Goal: Information Seeking & Learning: Learn about a topic

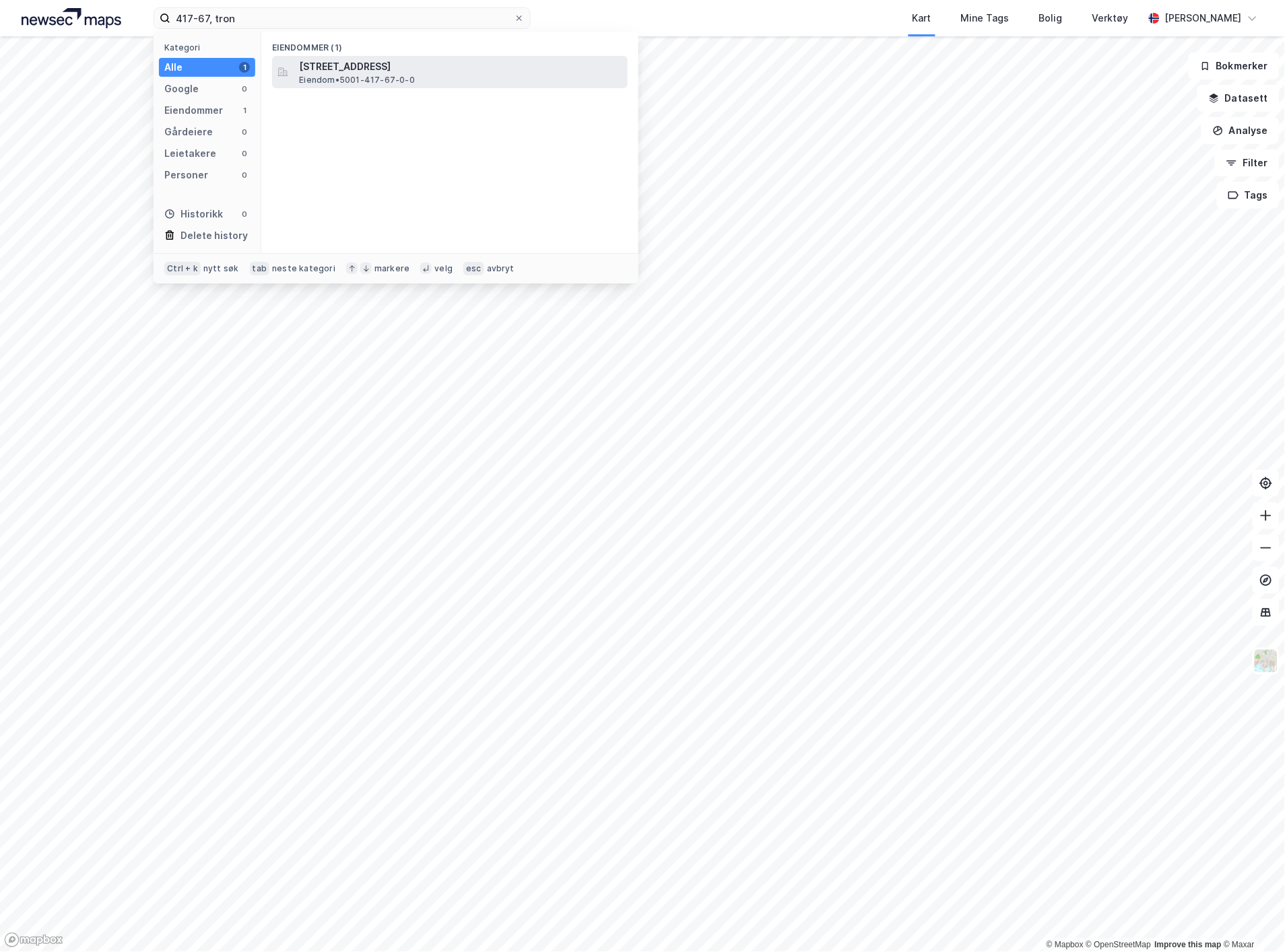
click at [310, 71] on span "[STREET_ADDRESS]" at bounding box center [460, 66] width 324 height 16
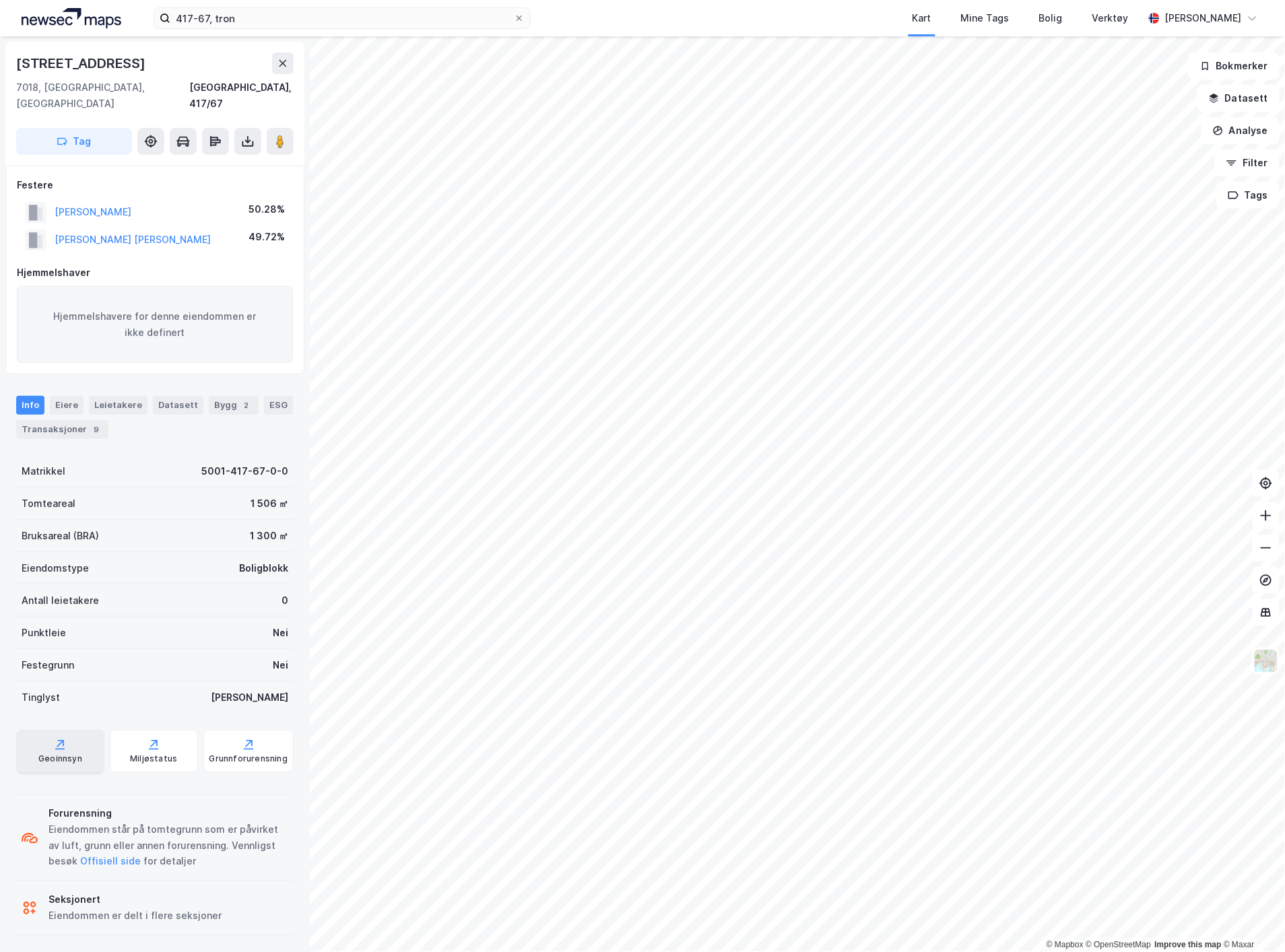
click at [63, 754] on div "Geoinnsyn" at bounding box center [60, 760] width 44 height 11
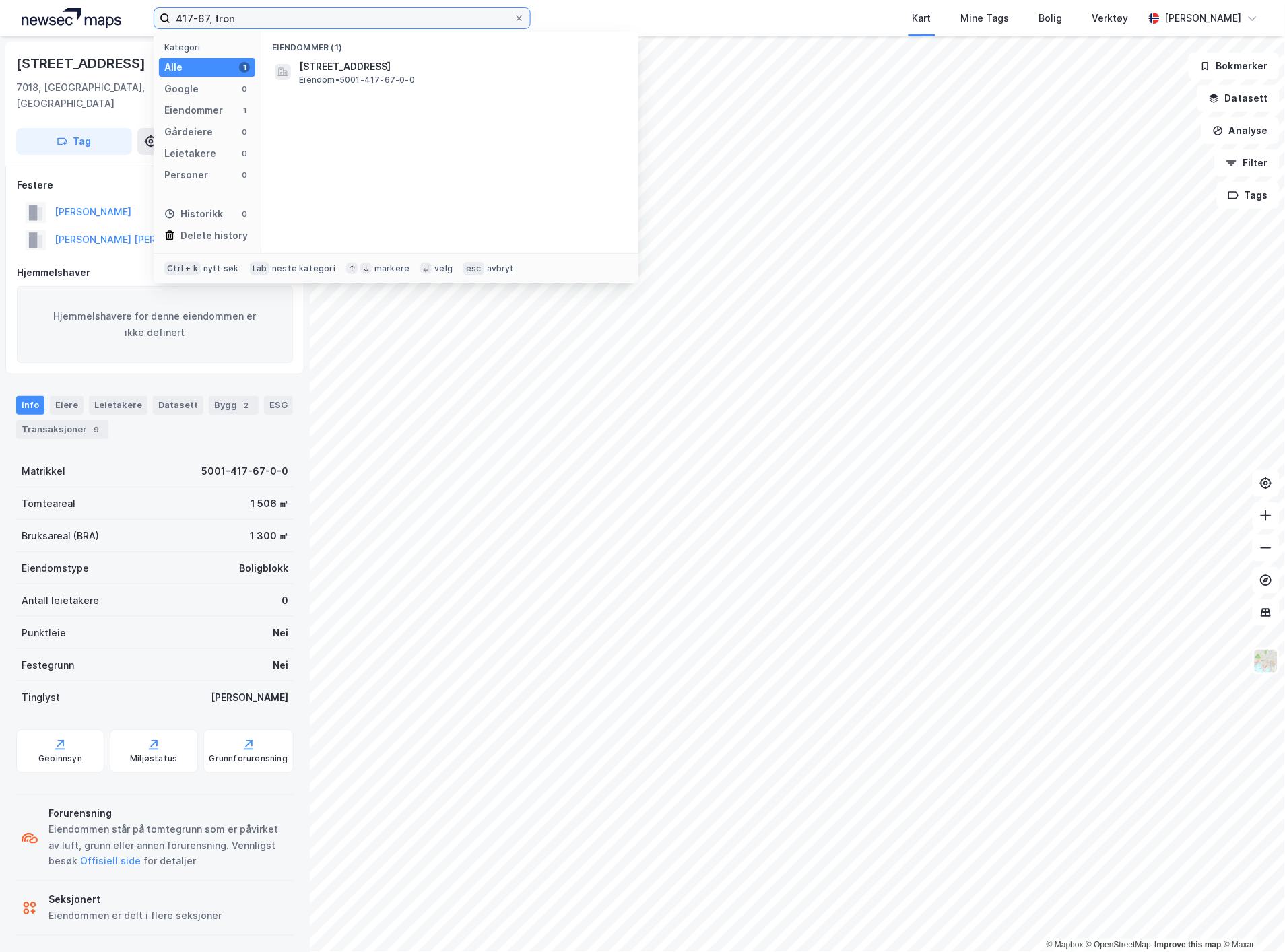
drag, startPoint x: 298, startPoint y: 12, endPoint x: 115, endPoint y: 14, distance: 183.0
click at [115, 14] on div "417-67, tron Kategori Alle 1 Google 0 Eiendommer 1 Gårdeiere 0 Leietakere 0 Per…" at bounding box center [642, 18] width 1285 height 36
click at [338, 66] on span "[STREET_ADDRESS]" at bounding box center [344, 66] width 92 height 16
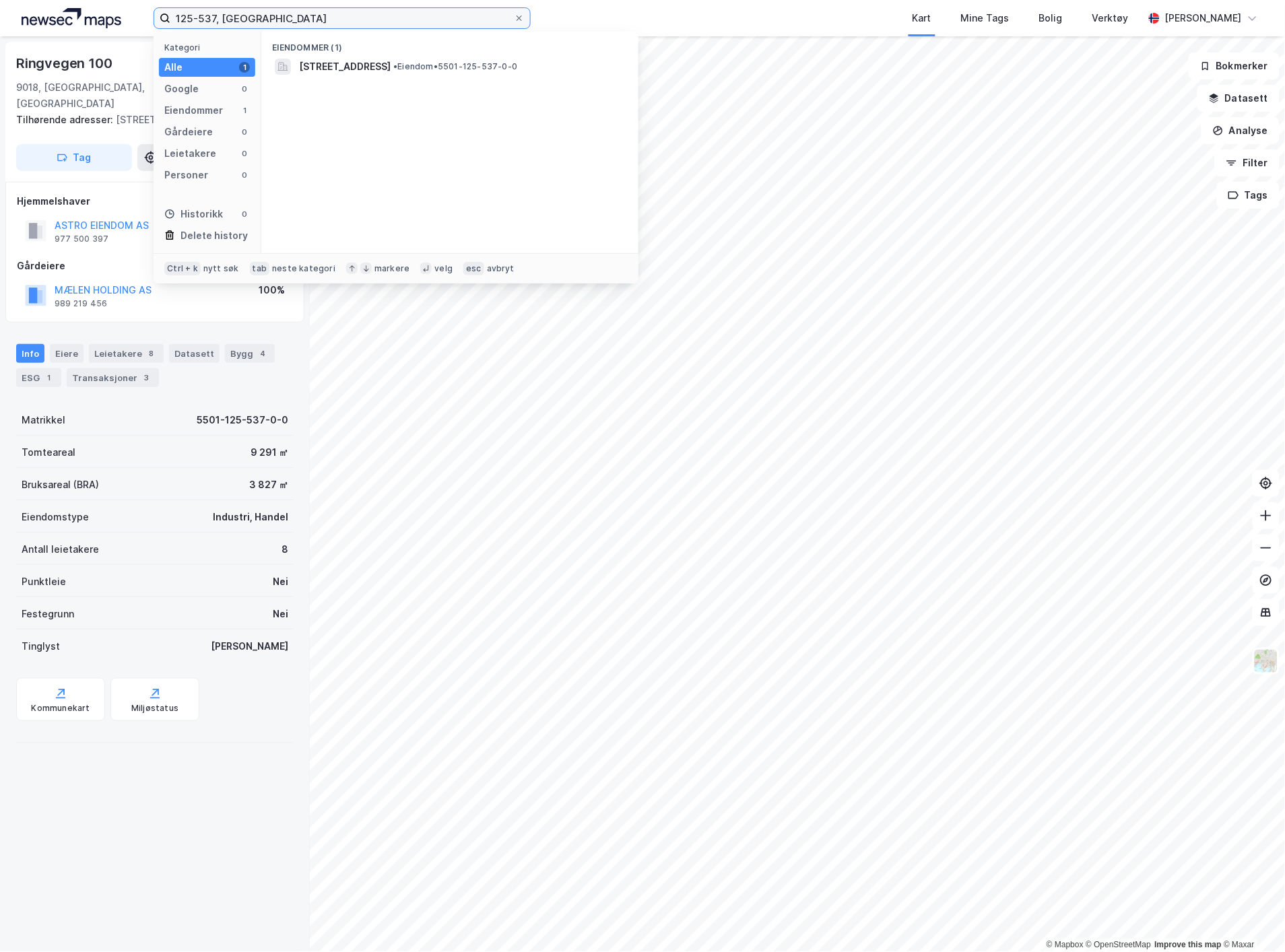
drag, startPoint x: 283, startPoint y: 17, endPoint x: 4, endPoint y: -8, distance: 280.1
click at [4, 0] on html "125-537, [GEOGRAPHIC_DATA] Kategori Alle 1 Google 0 Eiendommer 1 Gårdeiere 0 Le…" at bounding box center [642, 476] width 1285 height 952
paste input "Otterlei Eiendom"
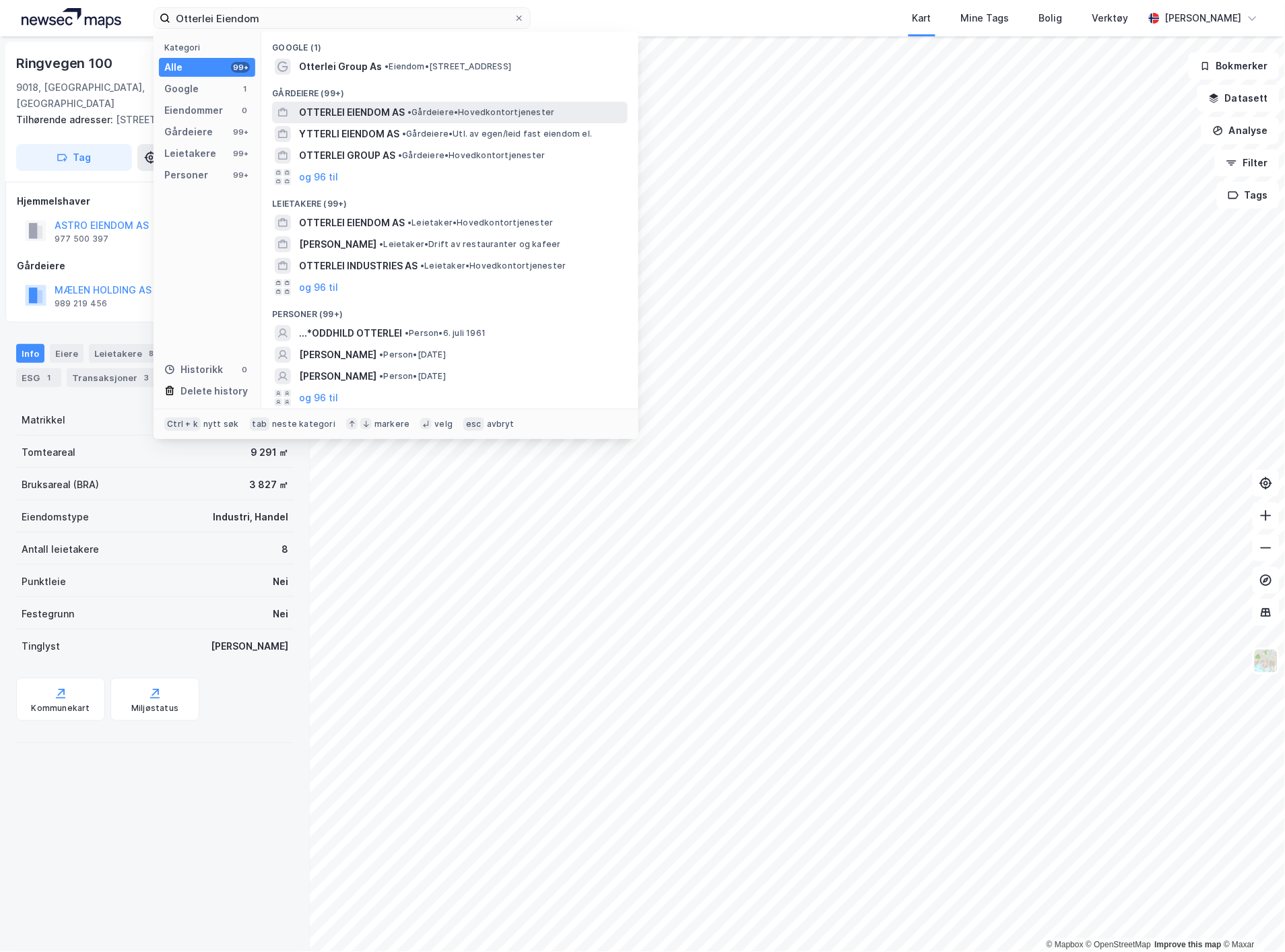
click at [416, 109] on span "• Gårdeiere • Hovedkontortjenester" at bounding box center [481, 113] width 147 height 11
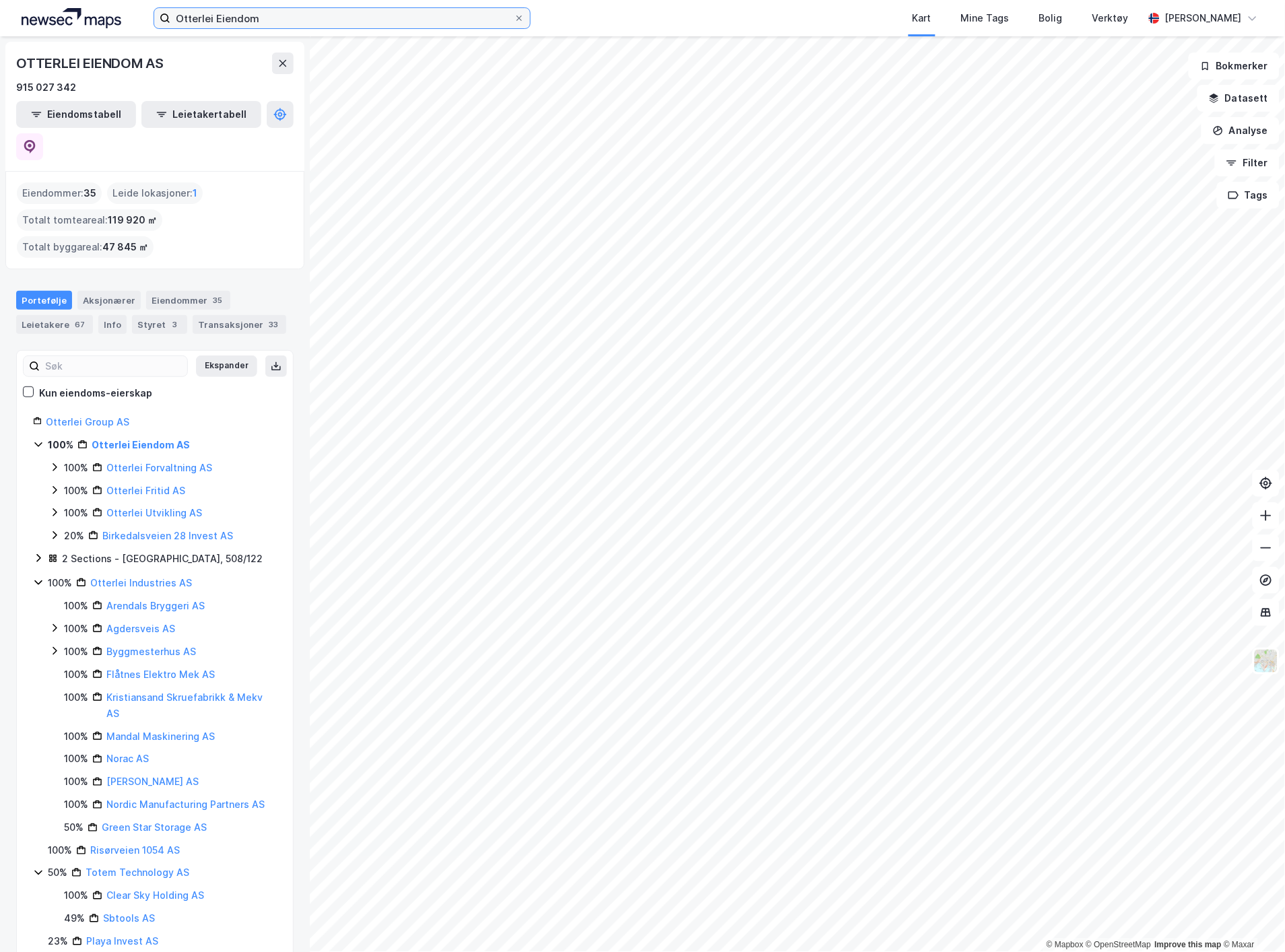
drag, startPoint x: 310, startPoint y: 16, endPoint x: 37, endPoint y: -3, distance: 273.7
click at [37, 0] on html "Otterlei Eiendom Kart Mine Tags [PERSON_NAME] Verktøy [PERSON_NAME] © Mapbox © …" at bounding box center [642, 476] width 1285 height 952
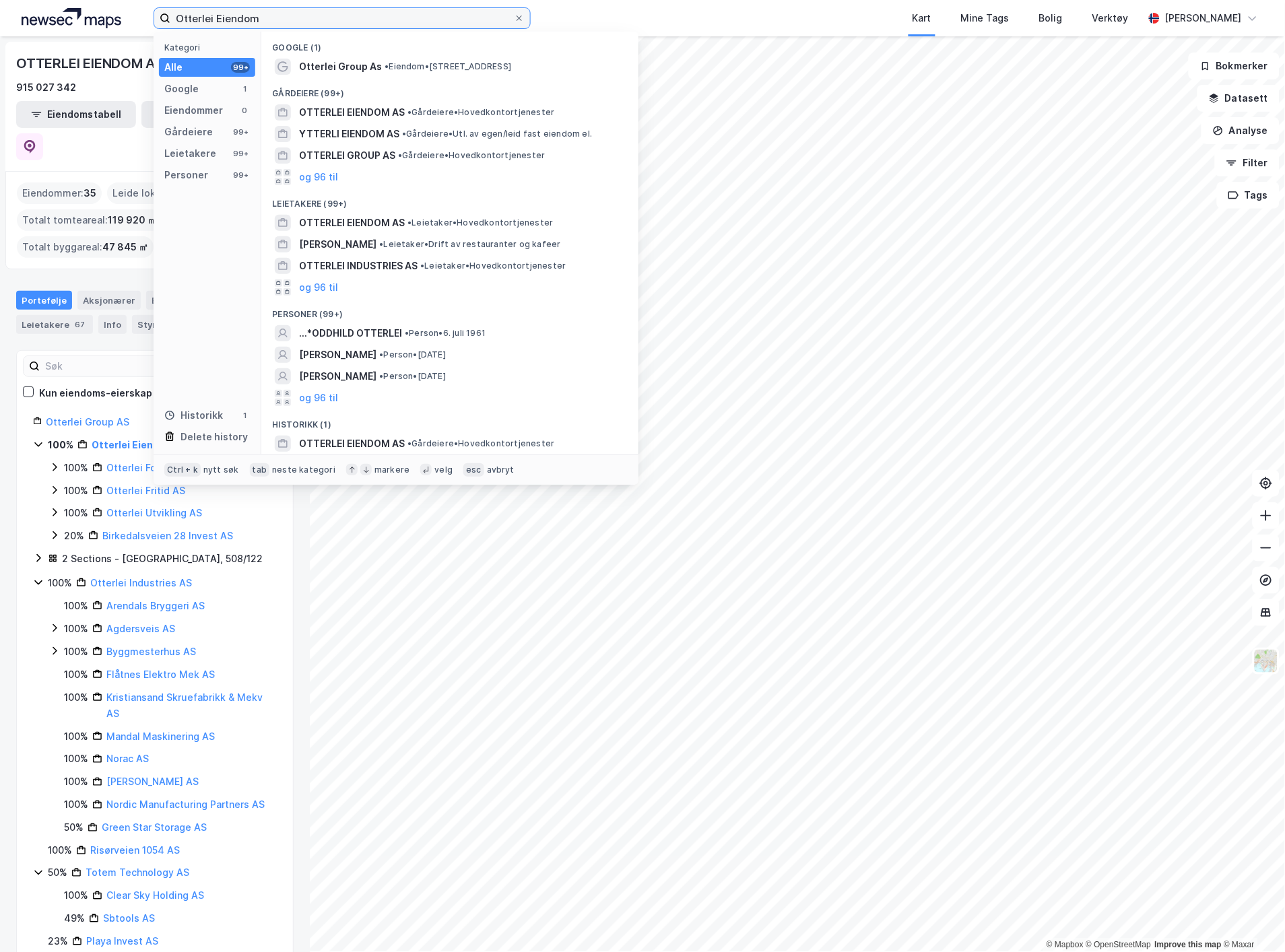
paste input "[STREET_ADDRESS]"
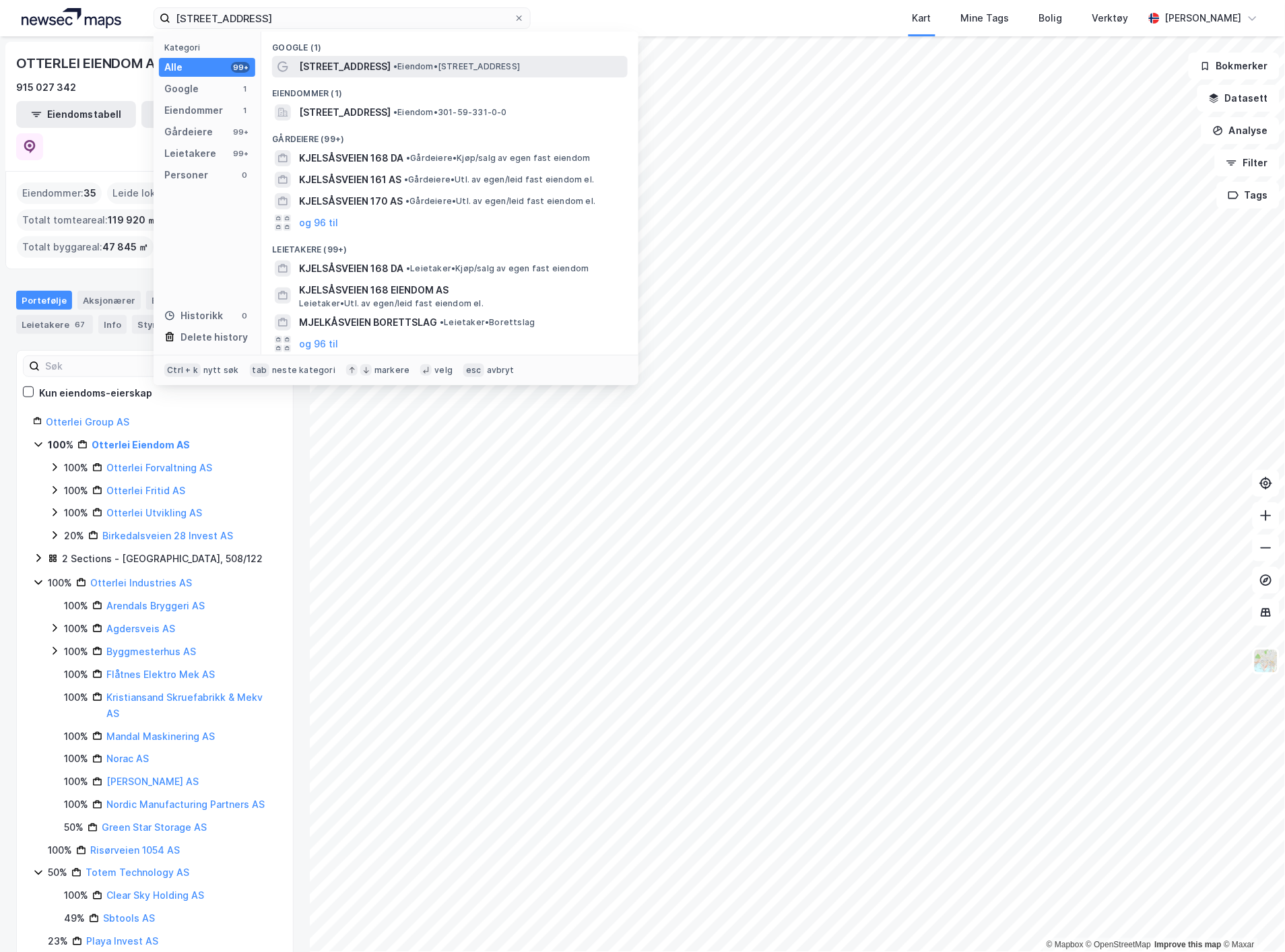
click at [439, 71] on span "• Eiendom • [STREET_ADDRESS]" at bounding box center [456, 66] width 127 height 11
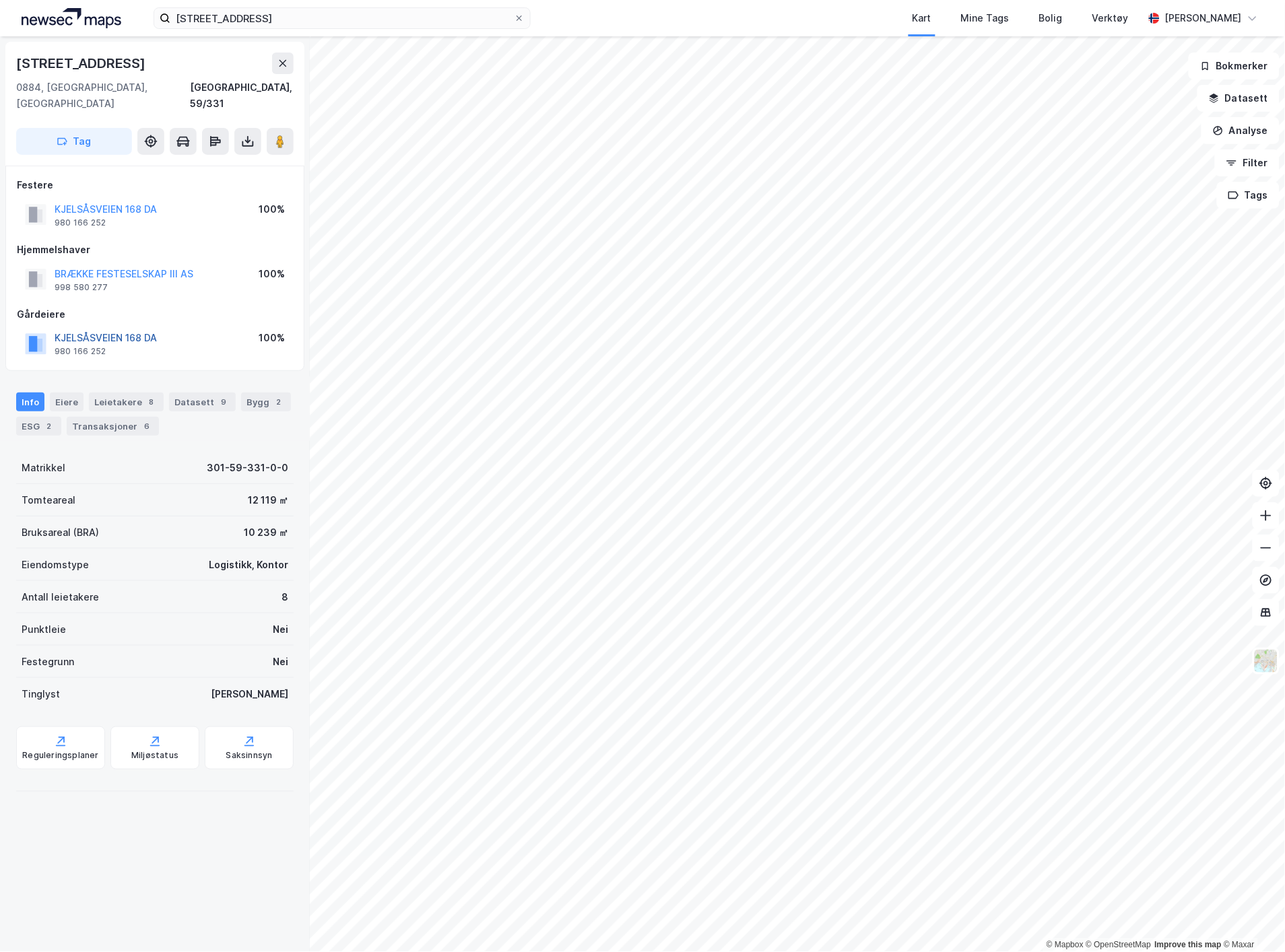
click at [0, 0] on button "KJELSÅSVEIEN 168 DA" at bounding box center [0, 0] width 0 height 0
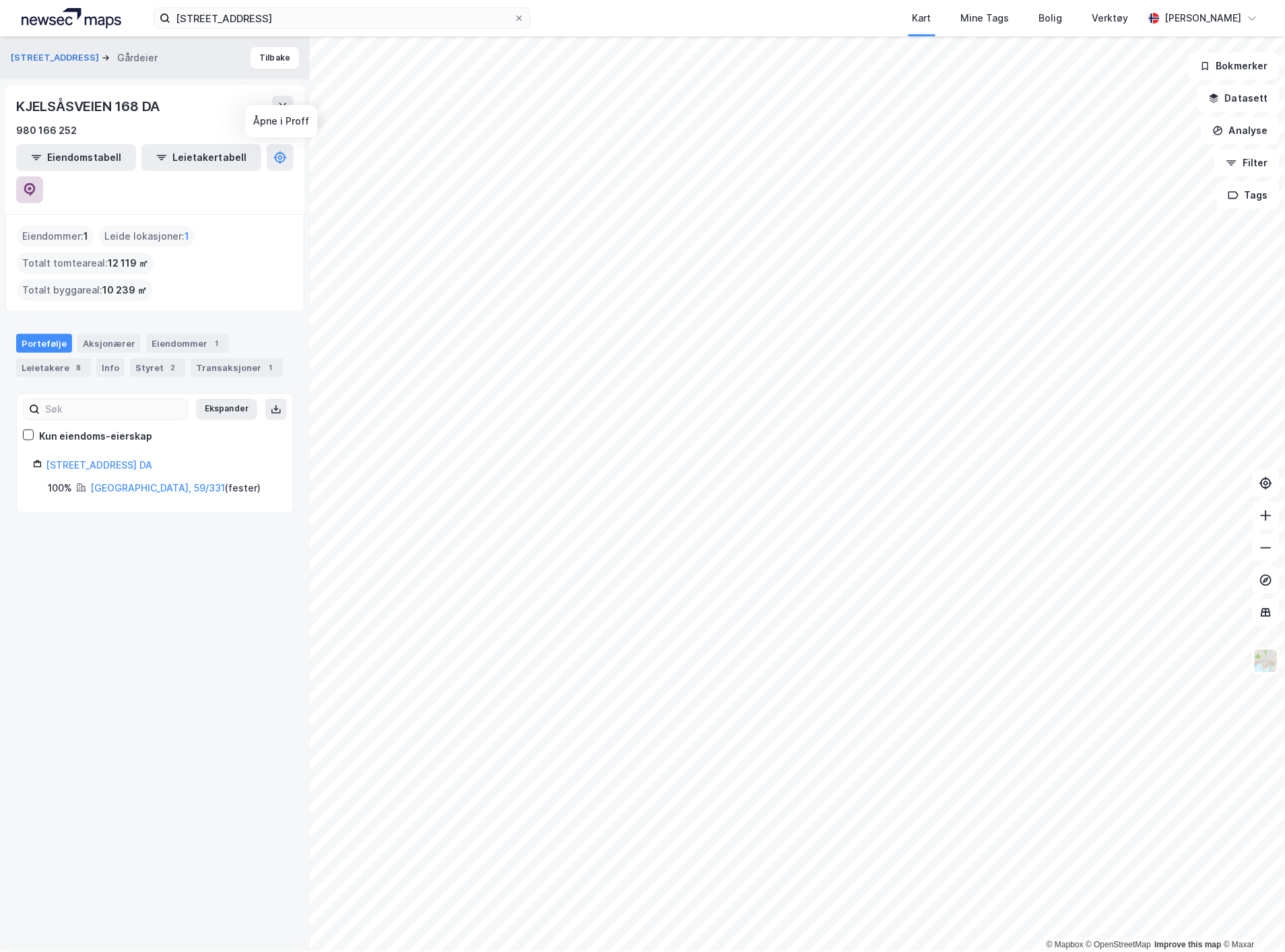
click at [36, 183] on icon at bounding box center [29, 189] width 12 height 13
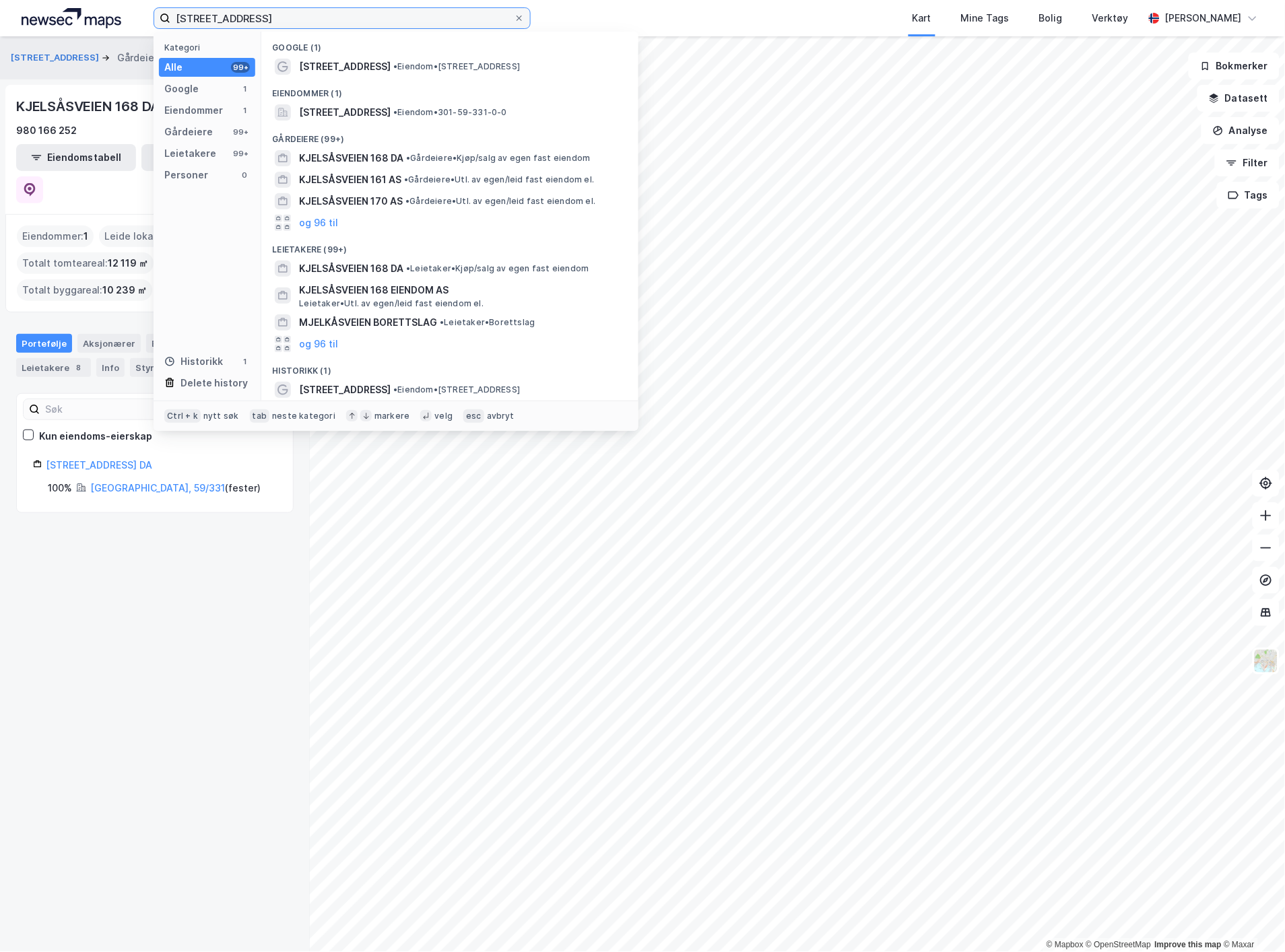
drag, startPoint x: 266, startPoint y: 19, endPoint x: 149, endPoint y: 2, distance: 118.2
click at [149, 2] on div "Kjelsåsveien 168 Kategori Alle 99+ Google 1 Eiendommer 1 Gårdeiere 99+ Leietake…" at bounding box center [642, 18] width 1285 height 36
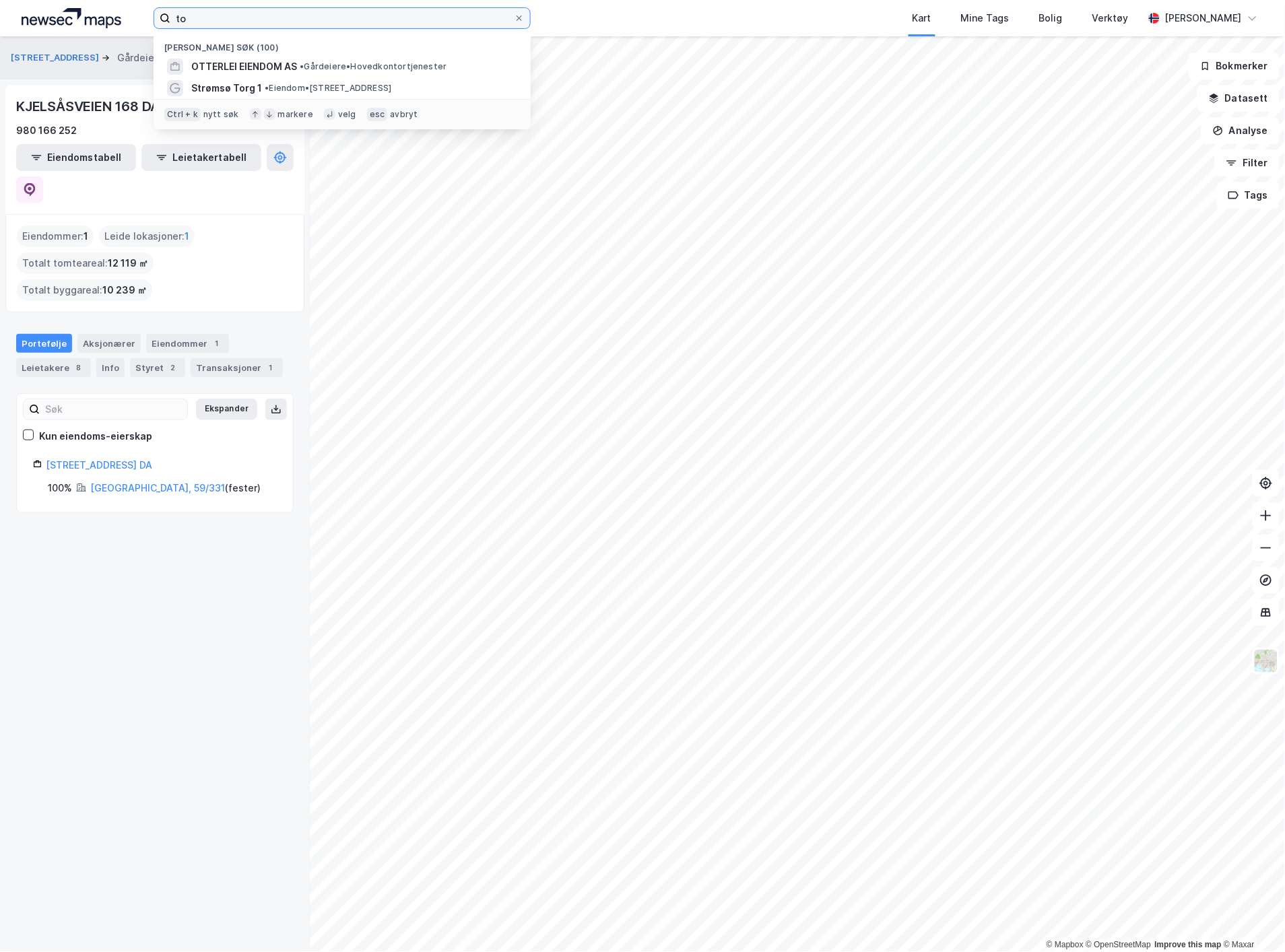
type input "t"
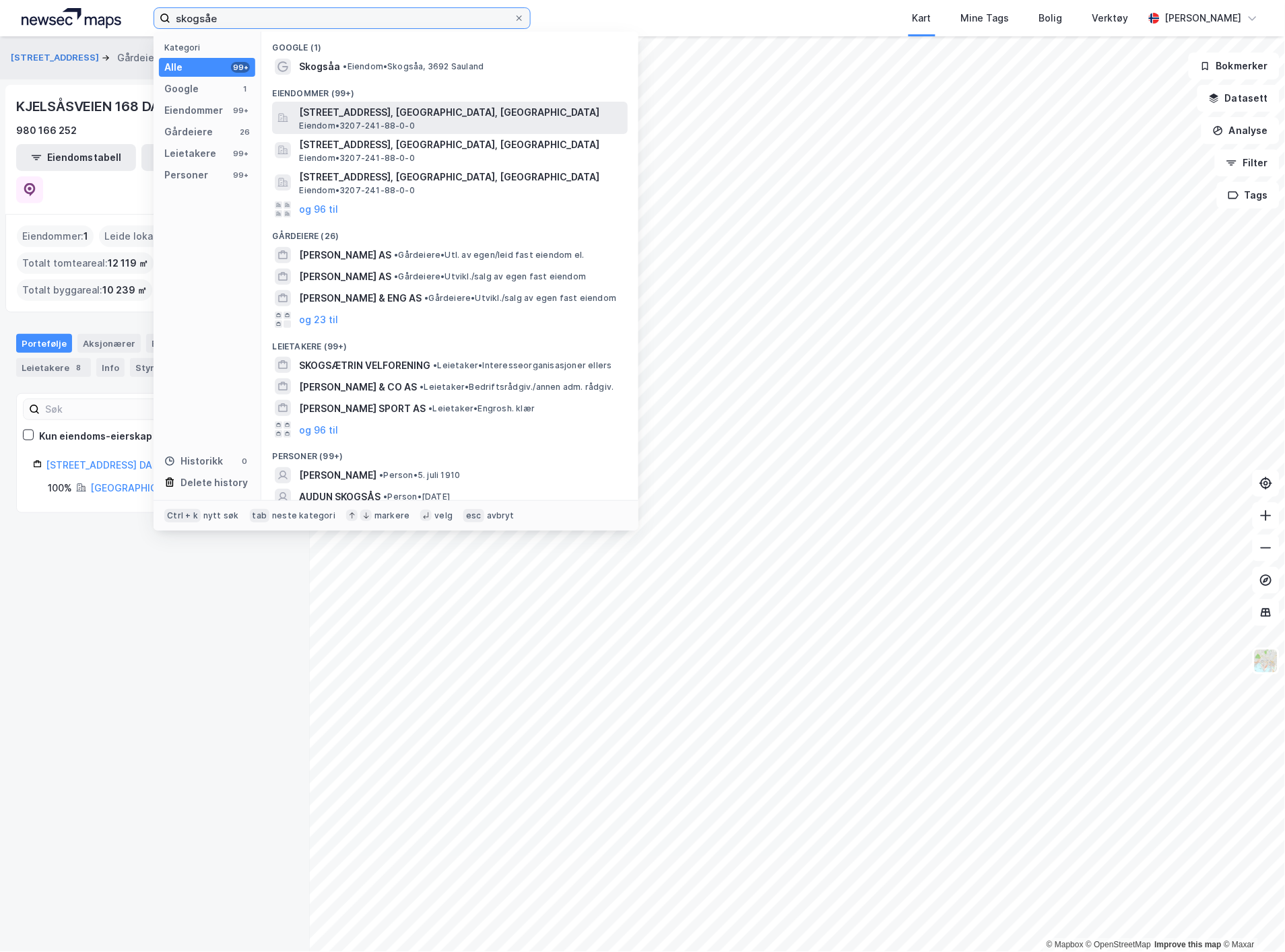
type input "skogsåe"
click at [341, 105] on span "[STREET_ADDRESS], [GEOGRAPHIC_DATA], [GEOGRAPHIC_DATA]" at bounding box center [460, 112] width 324 height 16
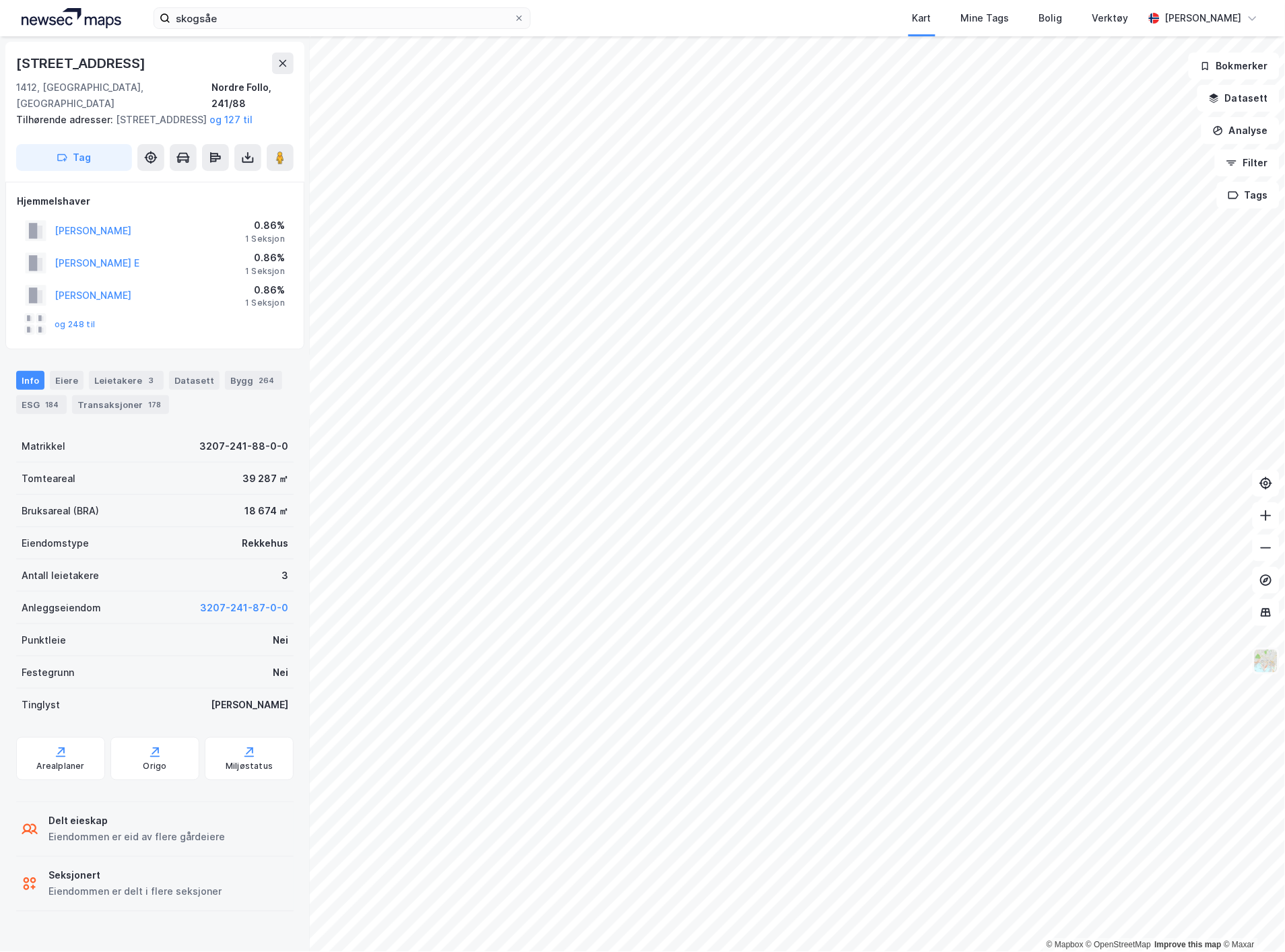
click at [1270, 654] on img at bounding box center [1266, 661] width 25 height 25
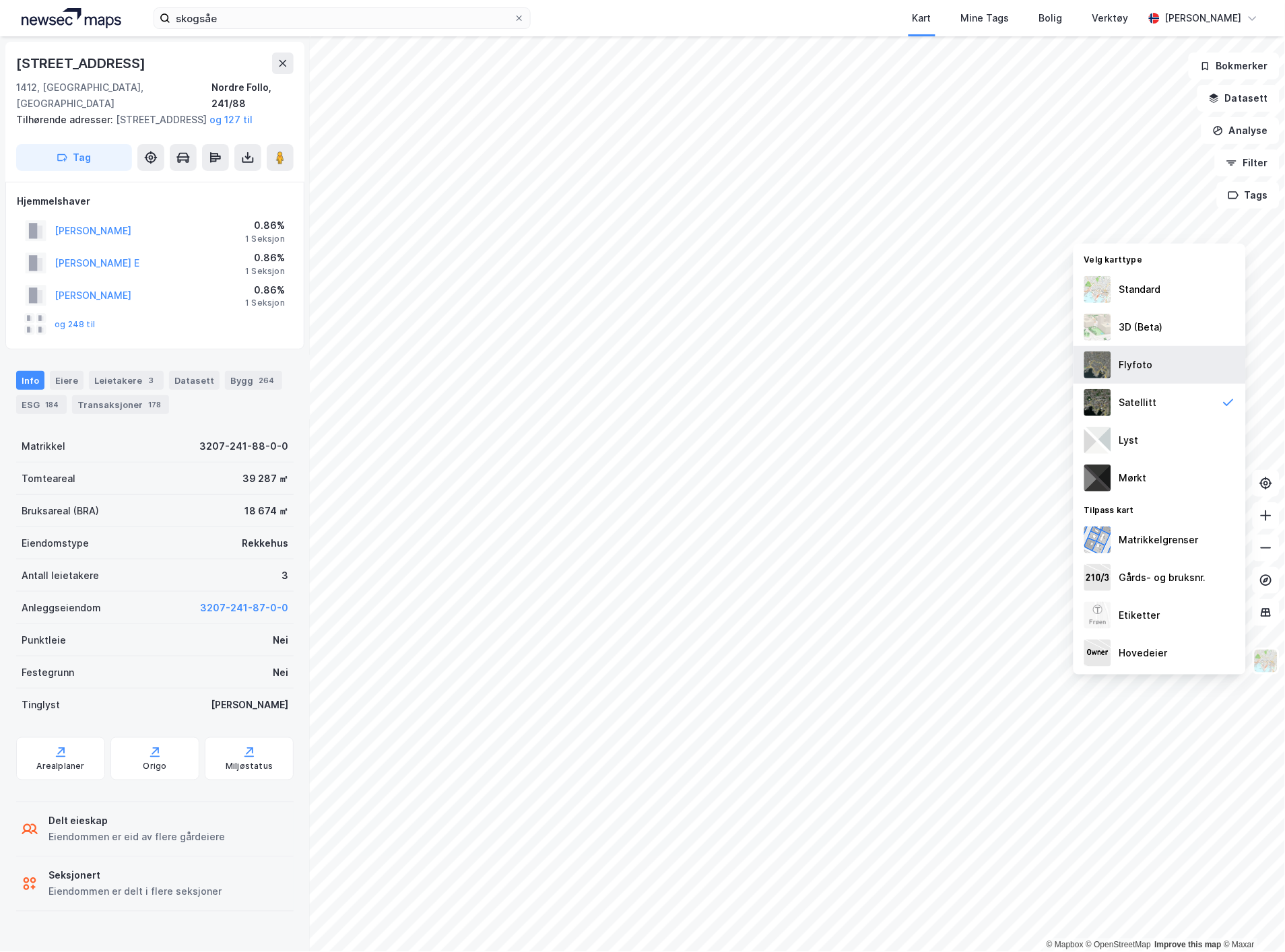
click at [1164, 368] on div "Flyfoto" at bounding box center [1159, 364] width 172 height 38
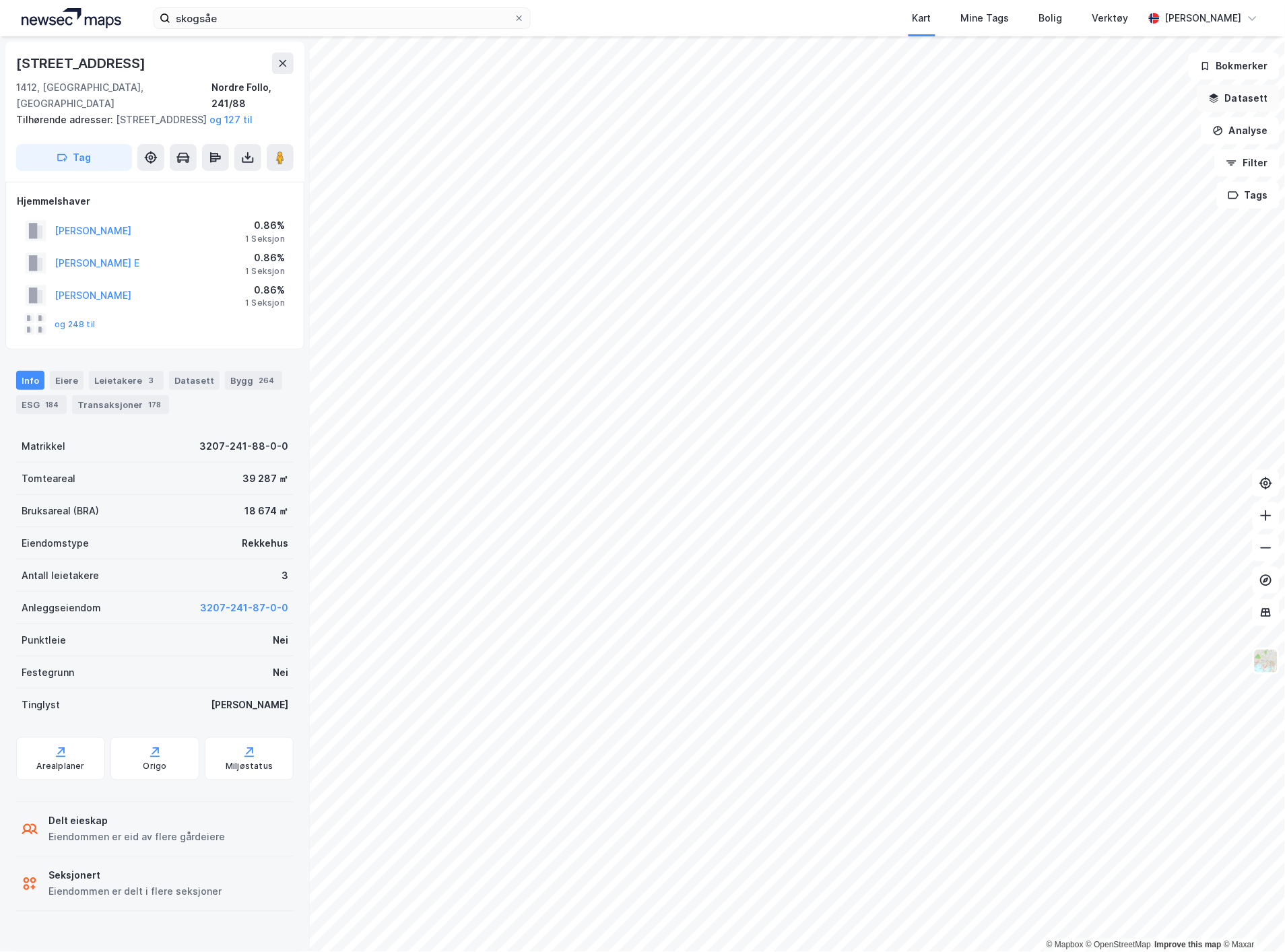
click at [1247, 97] on button "Datasett" at bounding box center [1238, 98] width 82 height 27
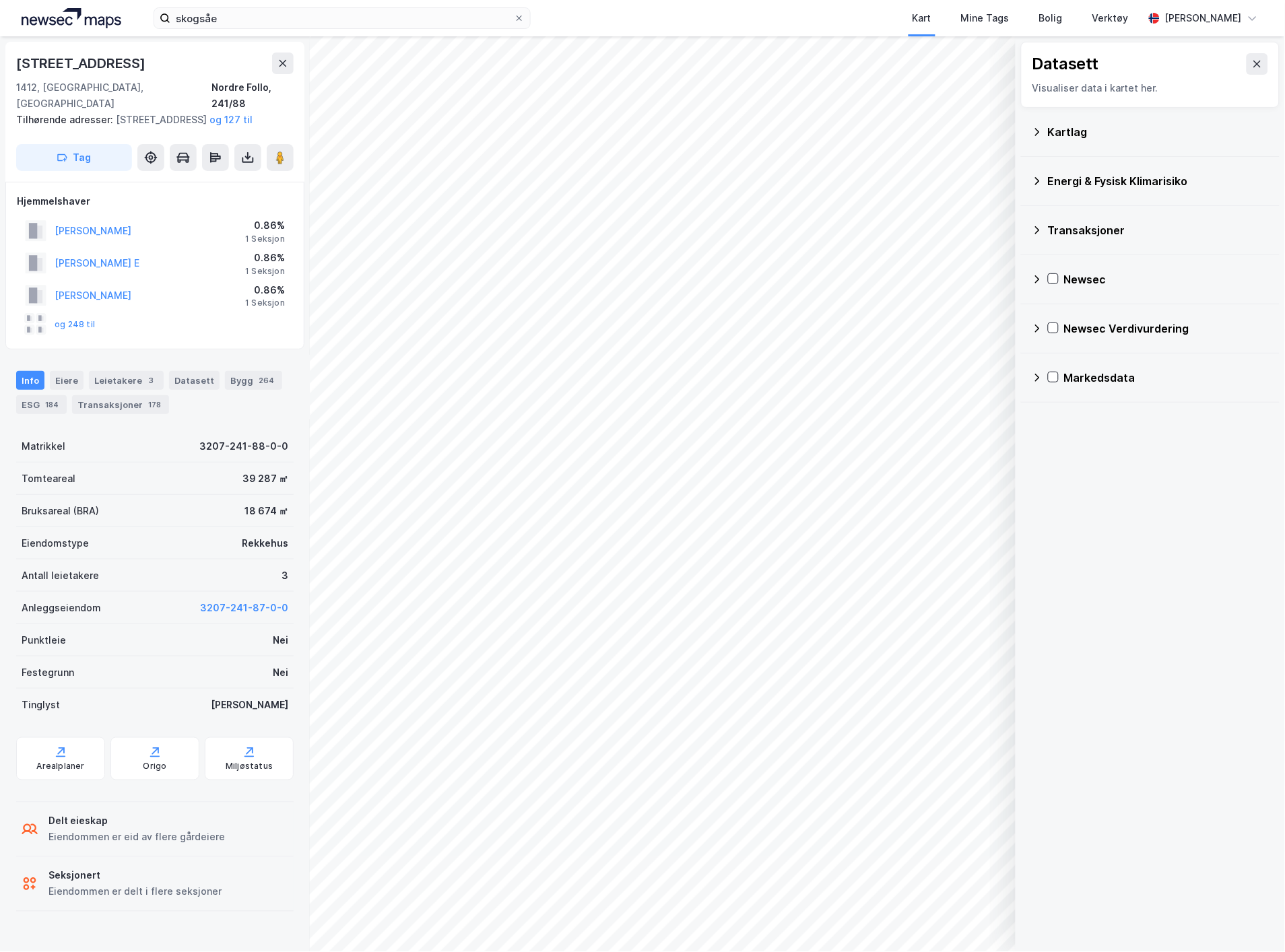
click at [1258, 69] on div "Datasett Visualiser data i kartet her." at bounding box center [1150, 74] width 259 height 66
click at [1252, 67] on icon at bounding box center [1257, 64] width 11 height 11
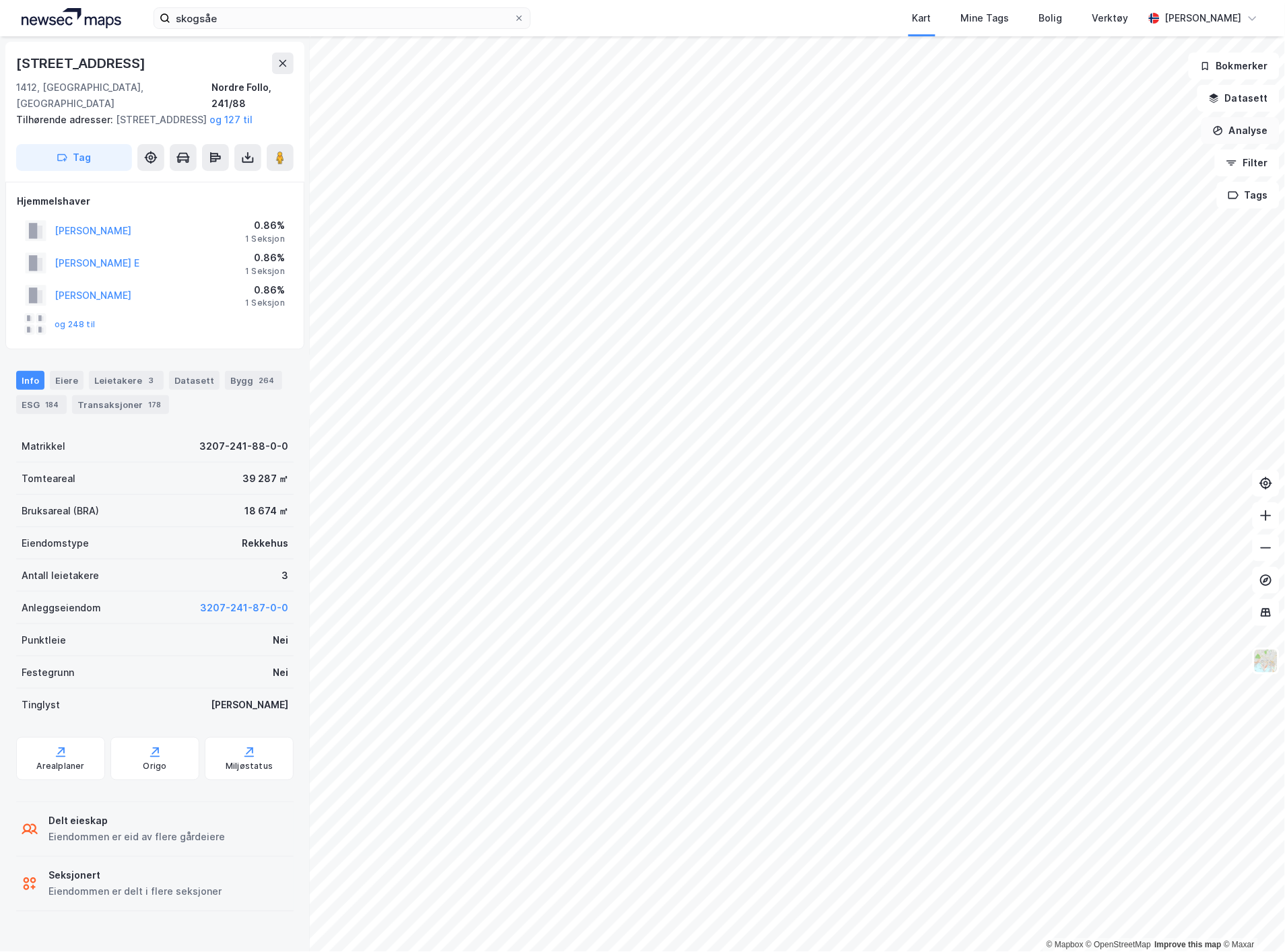
click at [1254, 136] on button "Analyse" at bounding box center [1239, 130] width 78 height 27
click at [1091, 137] on div "Mål avstand" at bounding box center [1115, 131] width 155 height 22
click at [1241, 132] on button "Analyse" at bounding box center [1239, 130] width 78 height 27
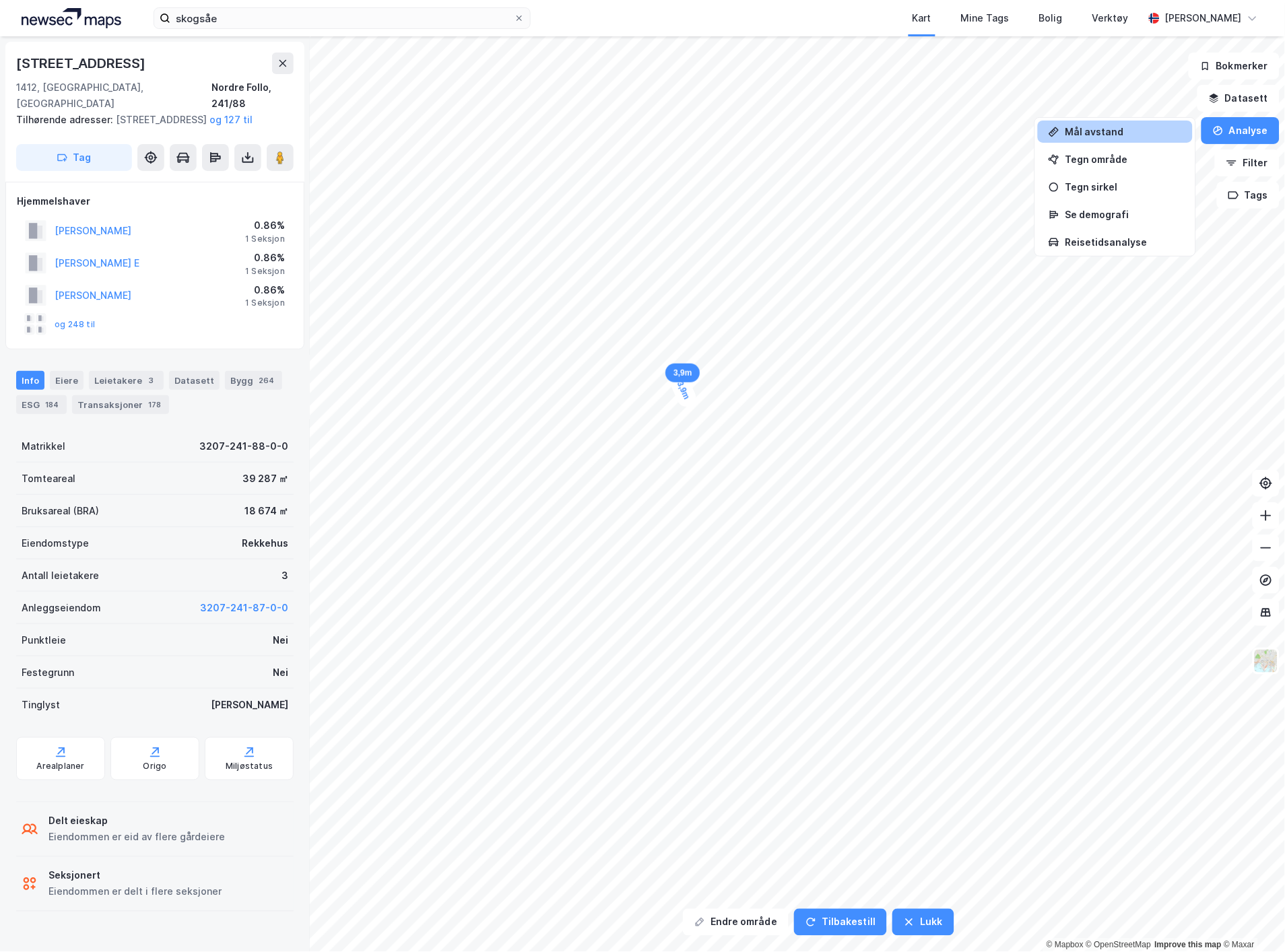
click at [1096, 137] on div "Mål avstand" at bounding box center [1123, 131] width 117 height 12
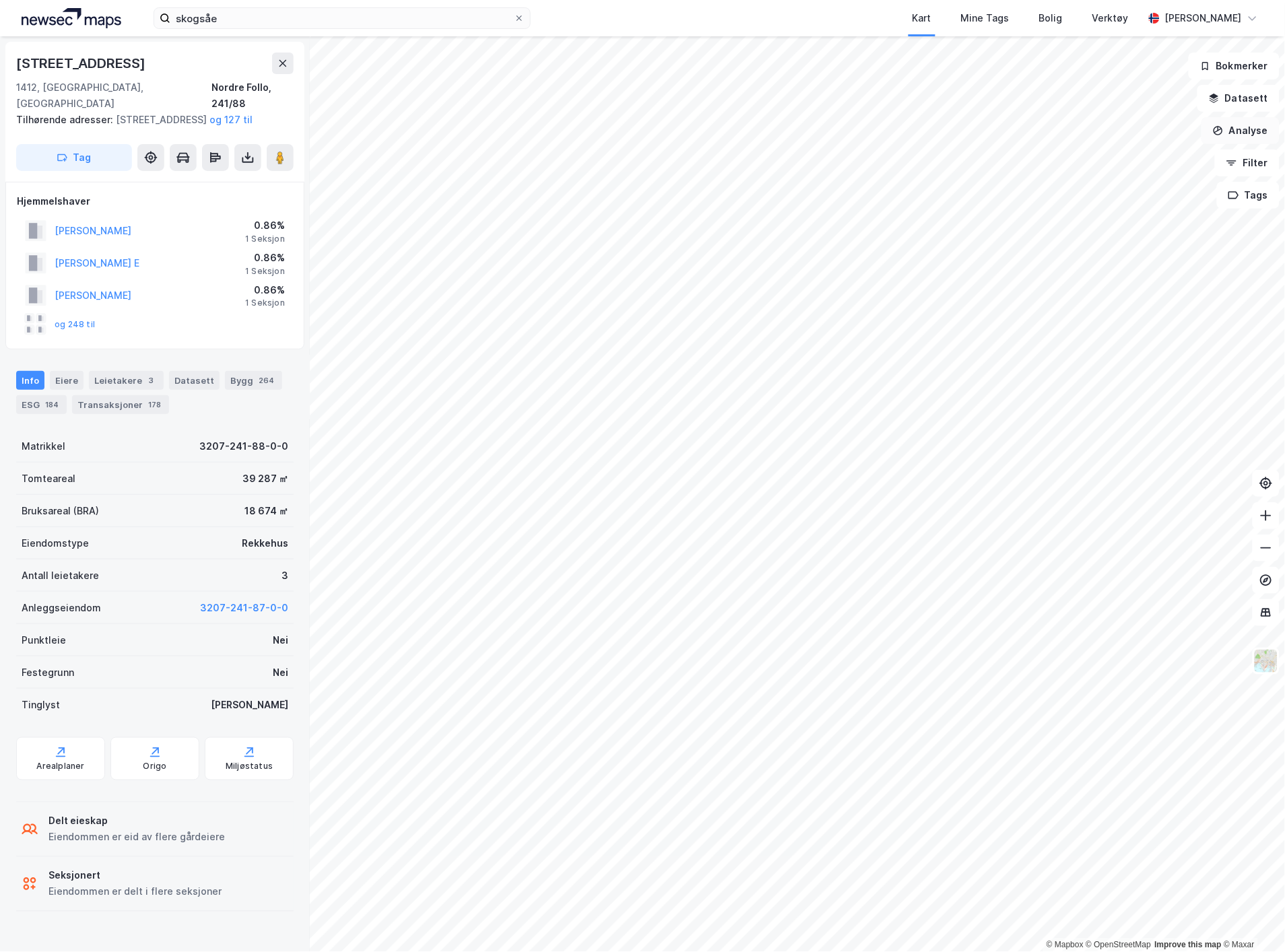
click at [1227, 127] on button "Analyse" at bounding box center [1239, 130] width 78 height 27
click at [1127, 133] on div "Mål avstand" at bounding box center [1123, 131] width 117 height 12
click at [1256, 134] on button "Analyse" at bounding box center [1239, 130] width 78 height 27
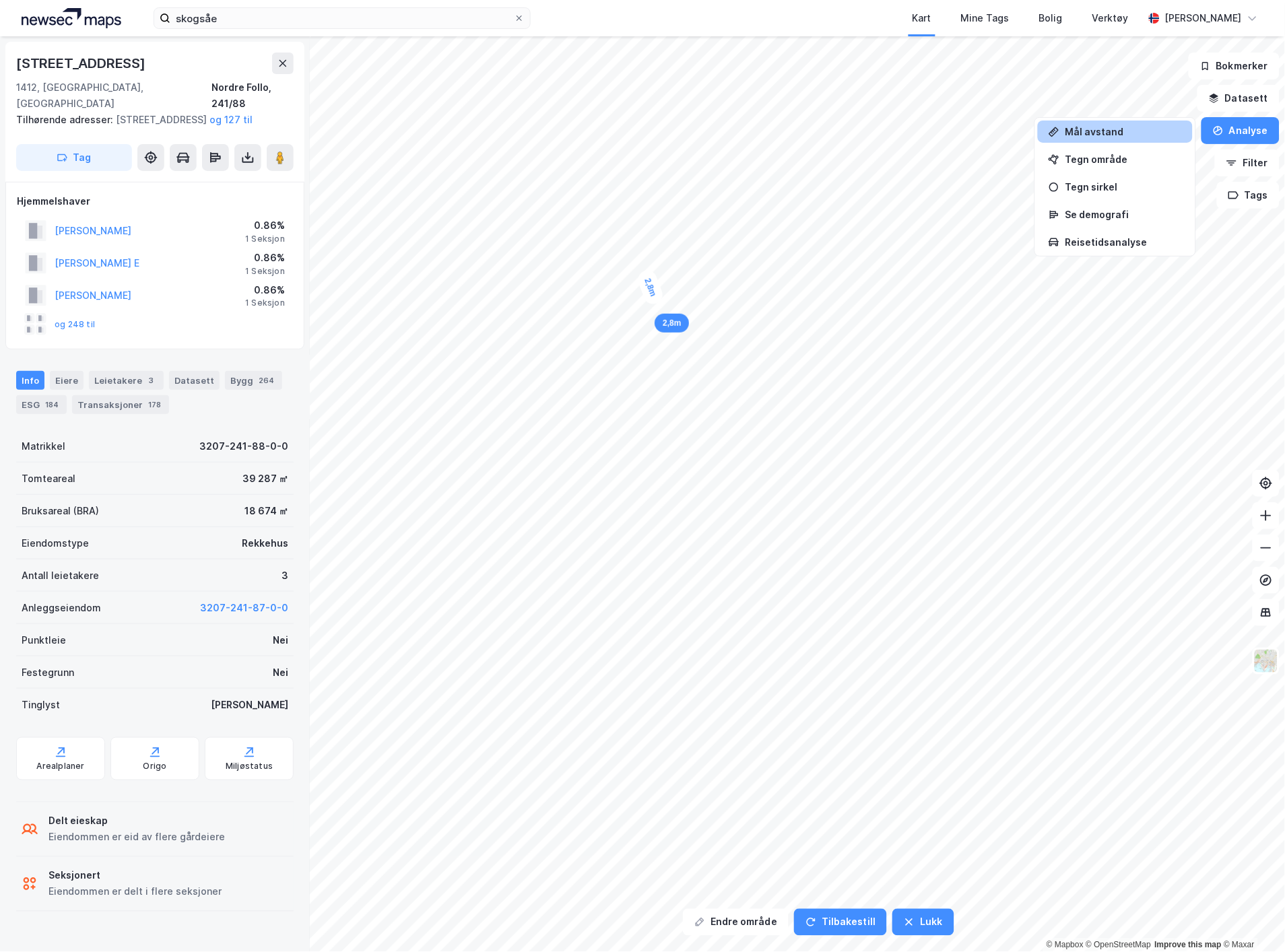
click at [1138, 134] on div "Mål avstand" at bounding box center [1123, 131] width 117 height 12
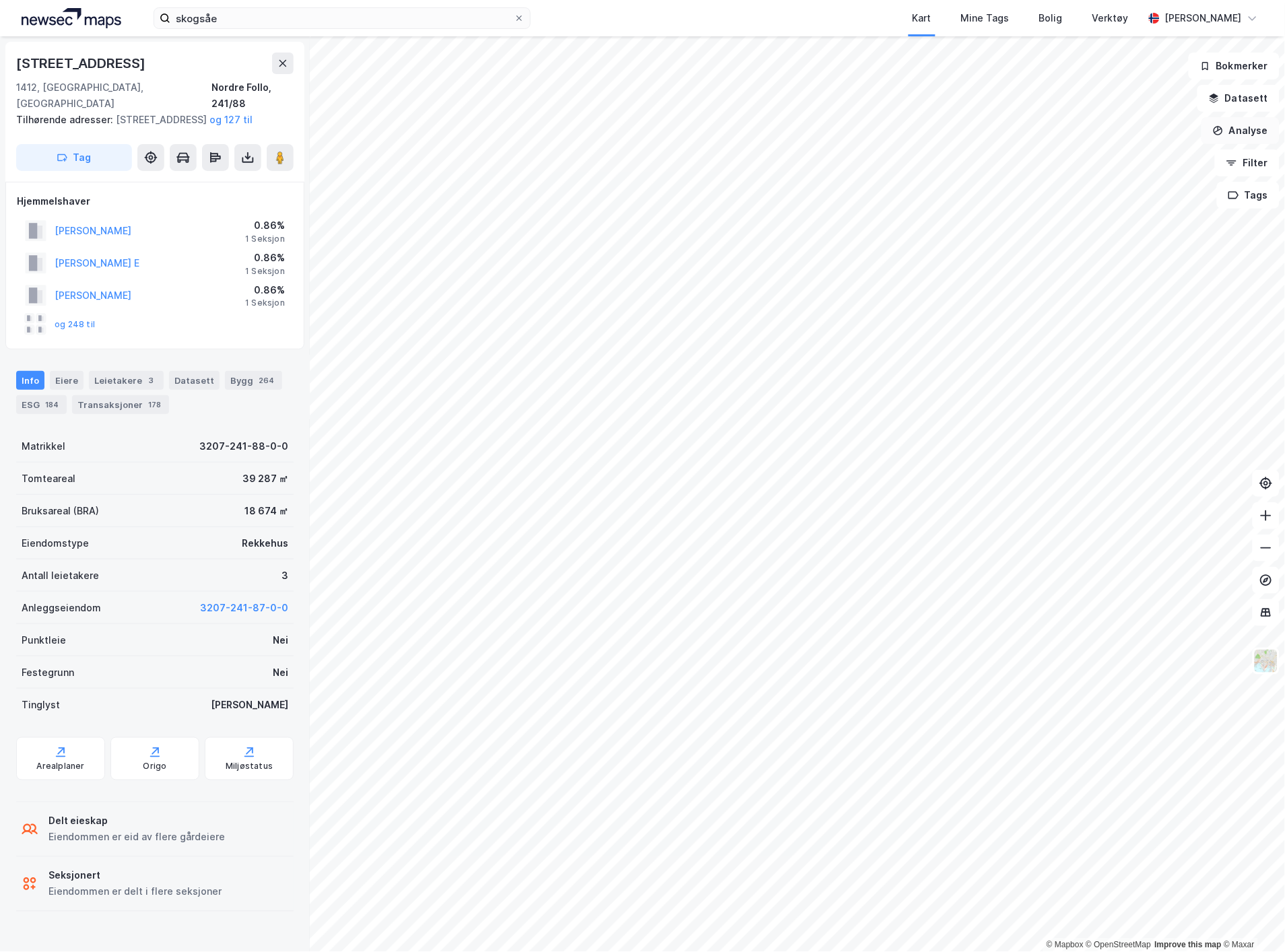
click at [1246, 130] on button "Analyse" at bounding box center [1239, 130] width 78 height 27
click at [1116, 137] on div "Mål avstand" at bounding box center [1123, 131] width 117 height 12
click at [1237, 131] on button "Analyse" at bounding box center [1239, 130] width 78 height 27
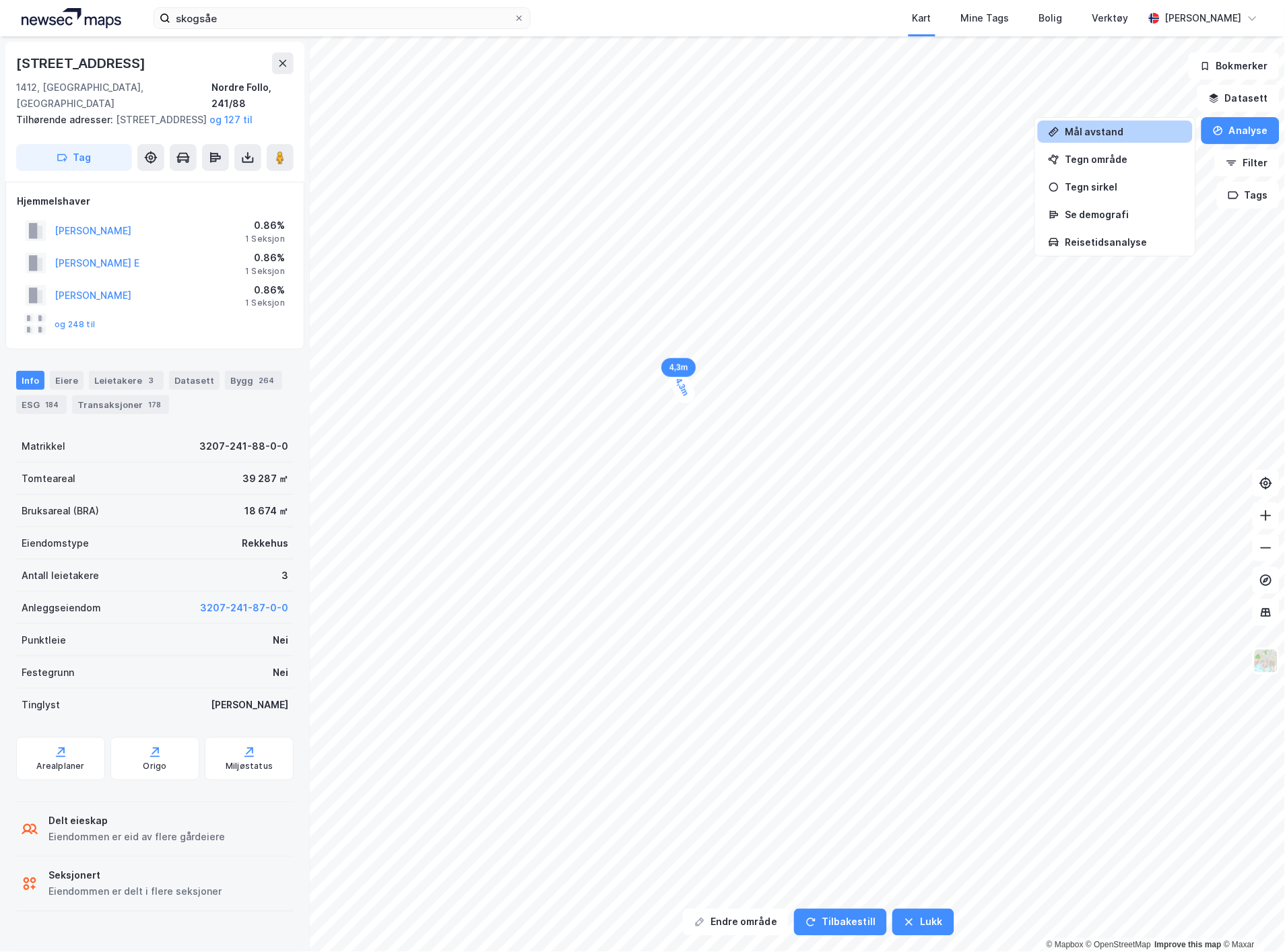
click at [1060, 137] on icon at bounding box center [1054, 132] width 11 height 11
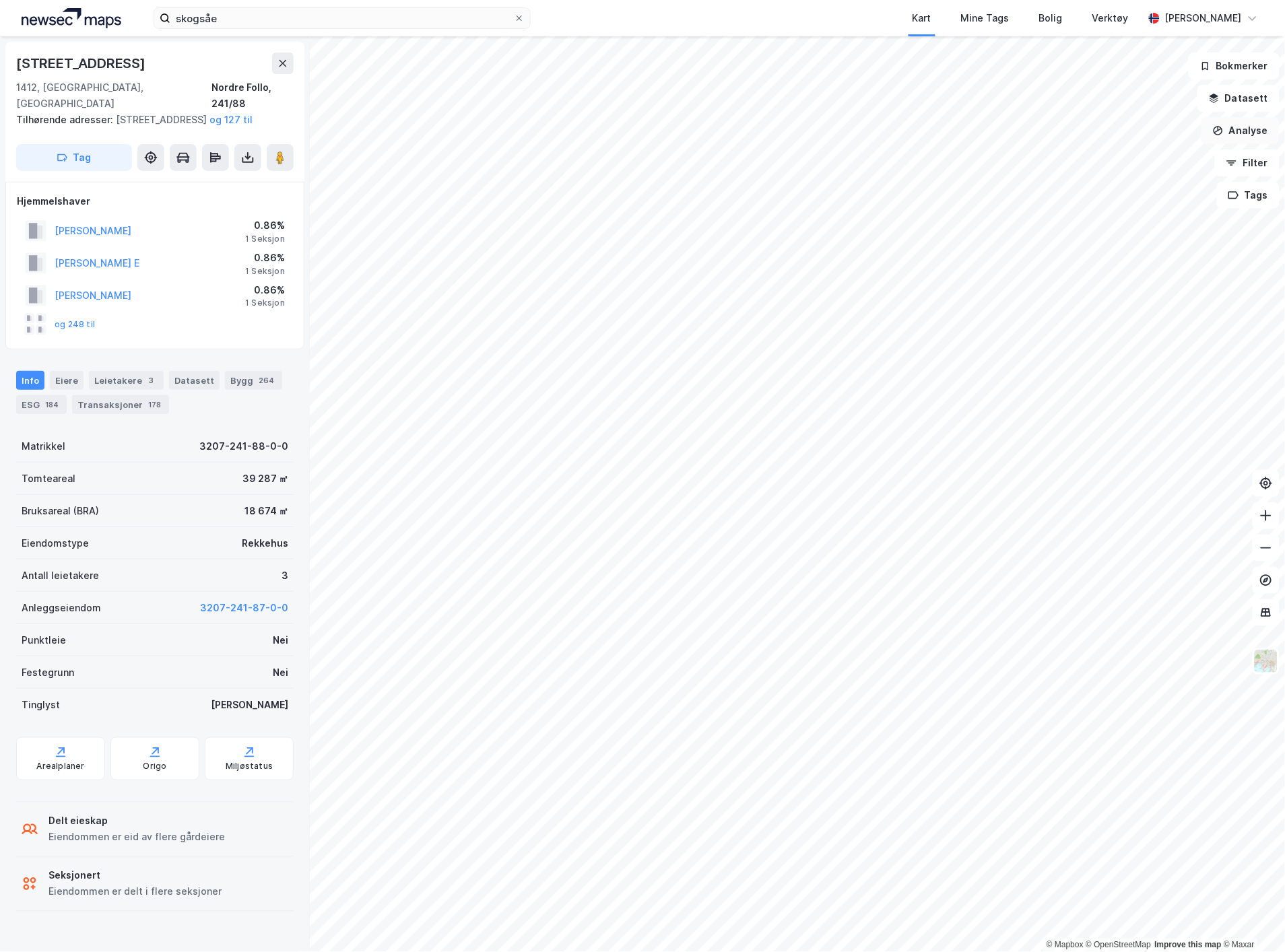
click at [1239, 129] on button "Analyse" at bounding box center [1239, 130] width 78 height 27
click at [1122, 135] on div "Mål avstand" at bounding box center [1123, 131] width 117 height 12
click at [927, 923] on button "Lukk" at bounding box center [922, 922] width 61 height 27
